Goal: Task Accomplishment & Management: Manage account settings

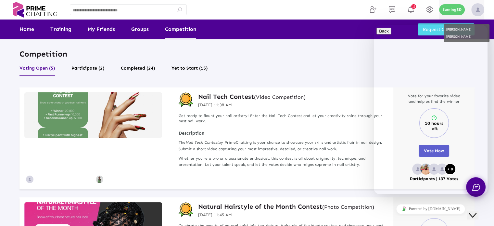
click at [449, 7] on div "Earning $0" at bounding box center [452, 9] width 26 height 11
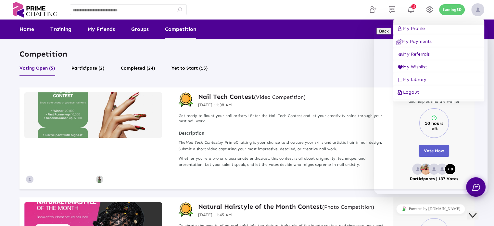
click at [480, 11] on div at bounding box center [247, 113] width 494 height 226
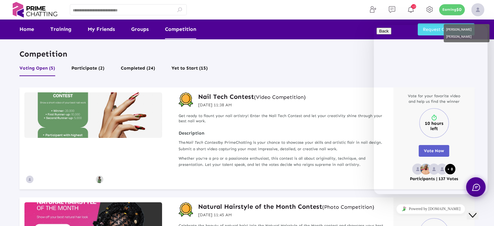
click at [480, 11] on img at bounding box center [478, 9] width 13 height 13
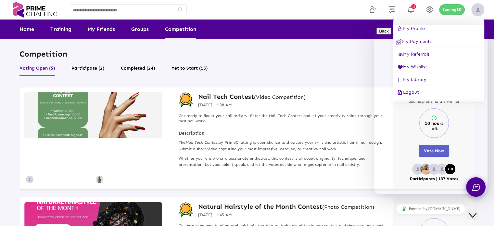
click at [473, 213] on icon "$i18n('chat', 'chat_widget')" at bounding box center [473, 215] width 8 height 5
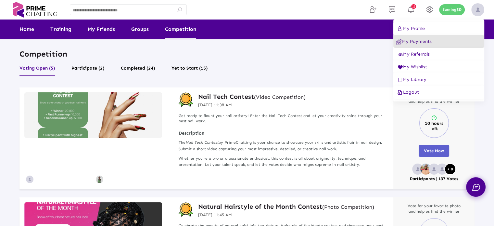
click at [427, 39] on span "My Payments" at bounding box center [413, 42] width 35 height 6
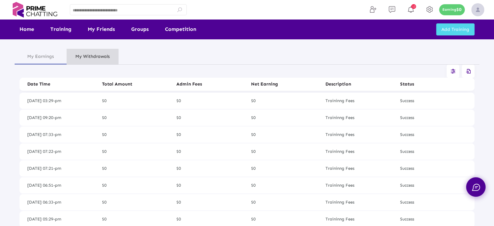
click at [101, 54] on div "My Withdrawals" at bounding box center [92, 56] width 34 height 7
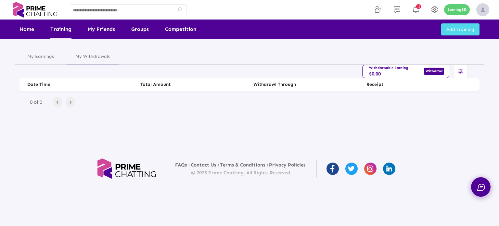
click at [62, 31] on link "Training" at bounding box center [60, 28] width 21 height 19
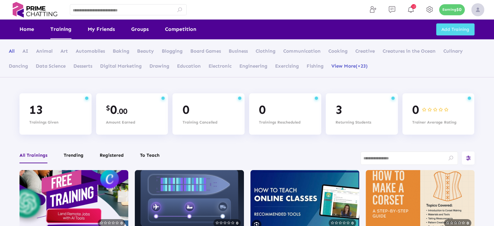
click at [188, 32] on link "Competition" at bounding box center [180, 28] width 31 height 19
